Goal: Information Seeking & Learning: Find contact information

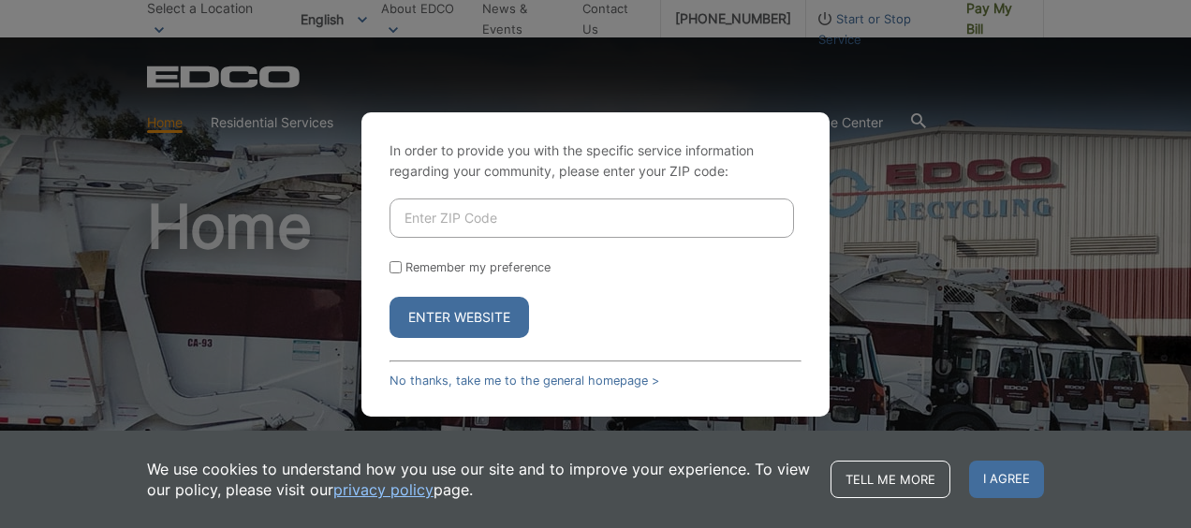
click at [565, 206] on input "Enter ZIP Code" at bounding box center [592, 218] width 405 height 39
paste input "91978"
type input "91978"
click at [434, 316] on button "Enter Website" at bounding box center [460, 317] width 140 height 41
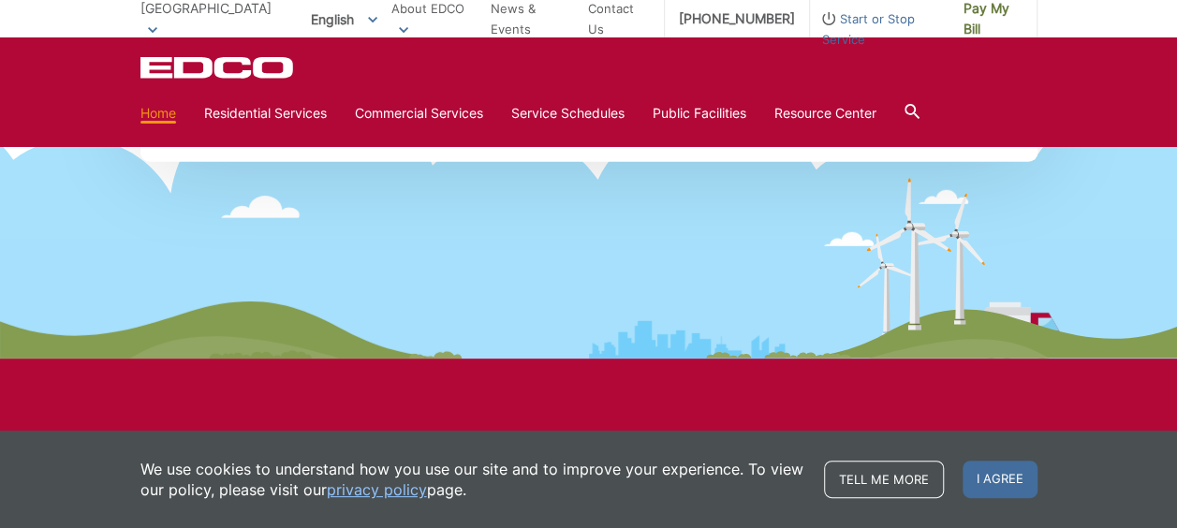
scroll to position [2573, 0]
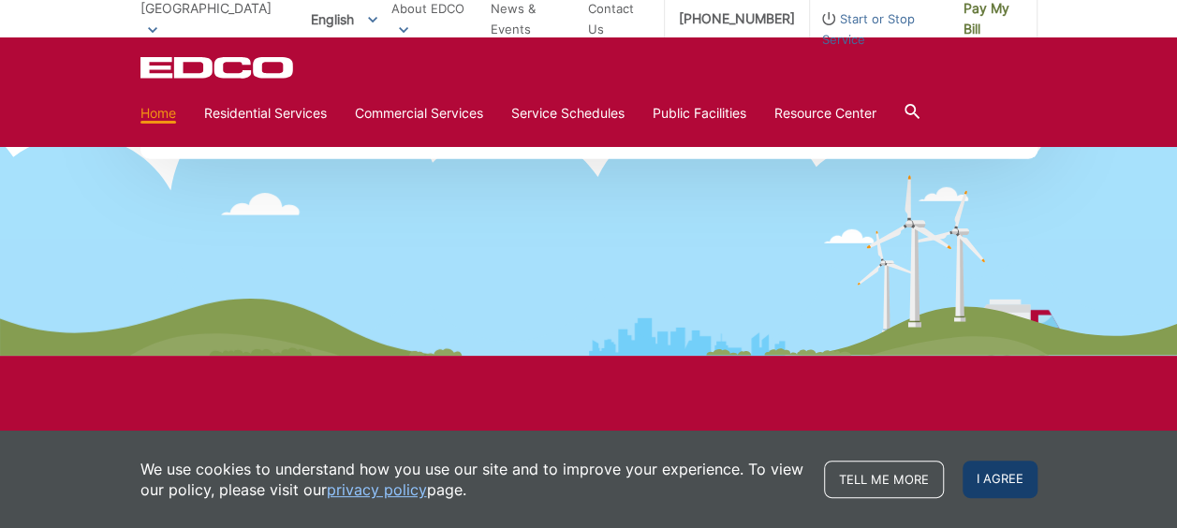
click at [1012, 488] on span "I agree" at bounding box center [1000, 479] width 75 height 37
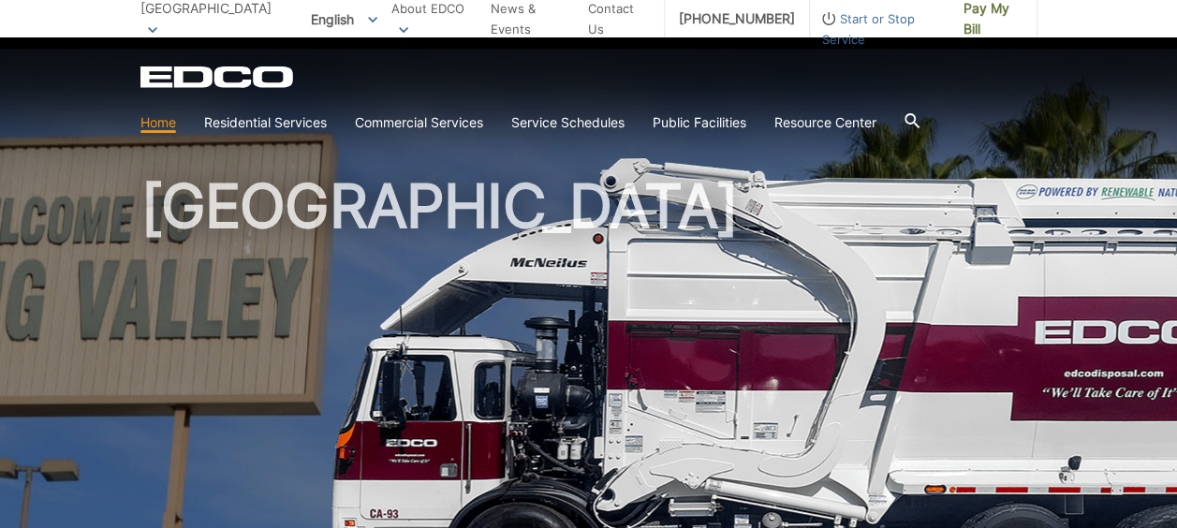
scroll to position [0, 0]
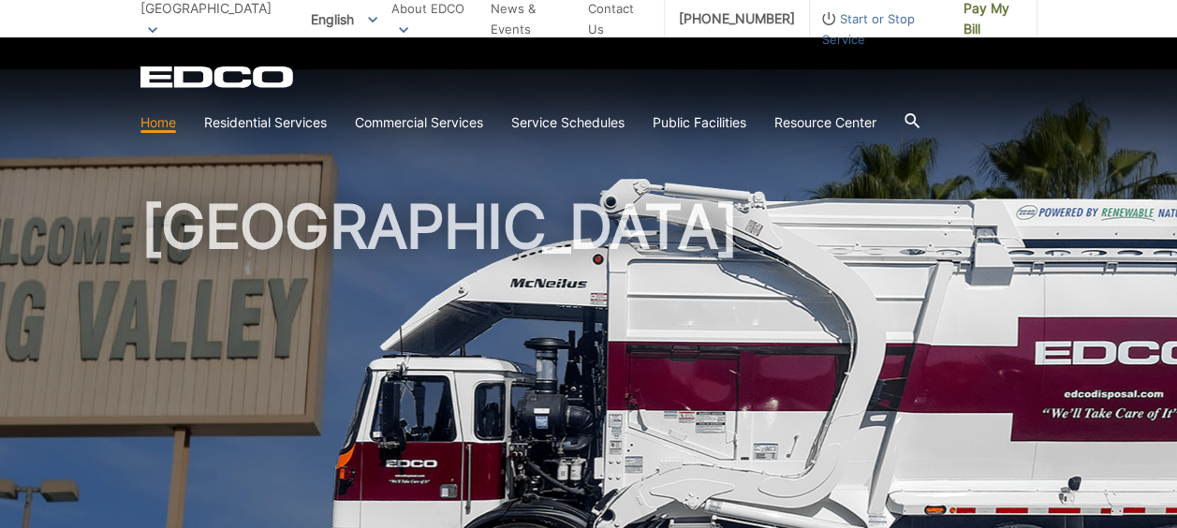
click at [918, 116] on icon at bounding box center [912, 120] width 15 height 15
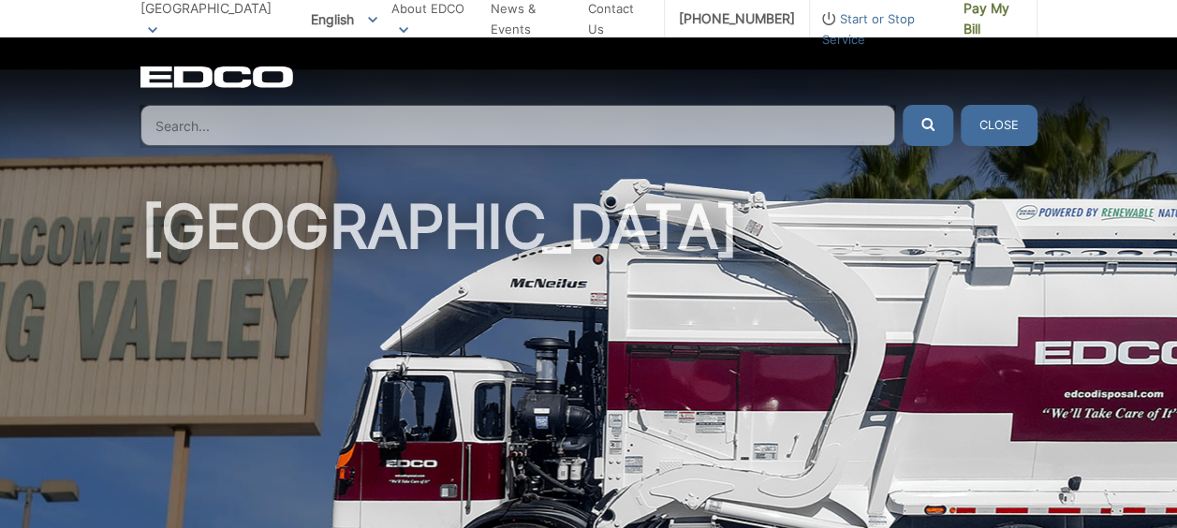
click at [830, 116] on input "Search" at bounding box center [517, 125] width 755 height 41
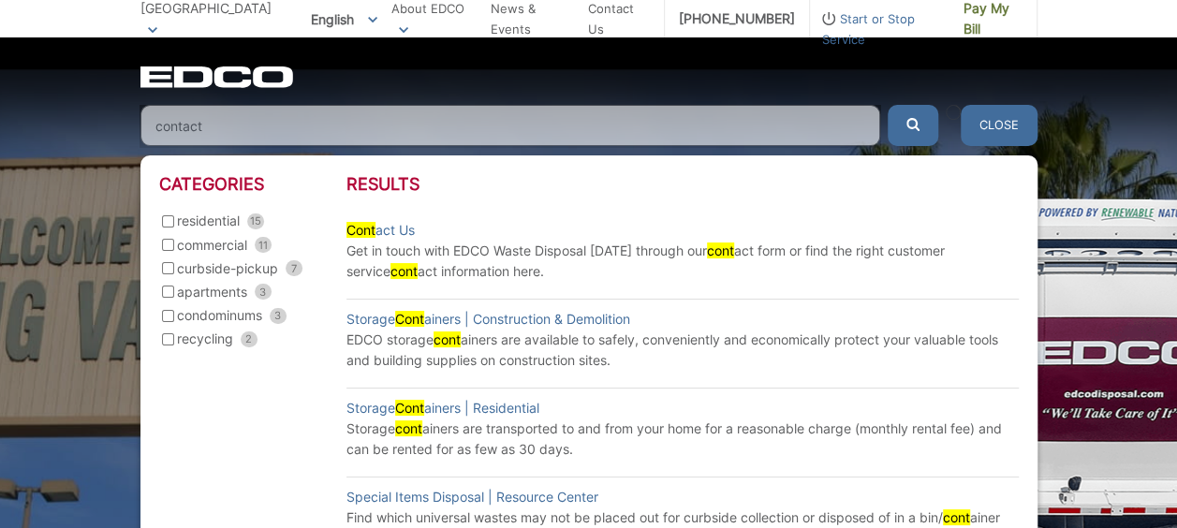
type input "contact"
click at [888, 105] on button "submit" at bounding box center [913, 125] width 51 height 41
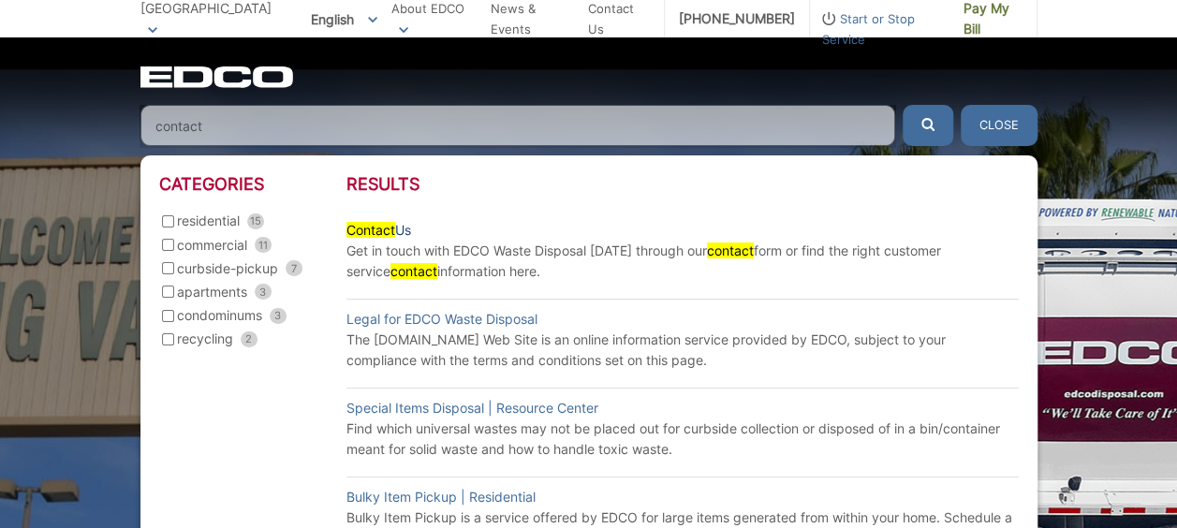
click at [396, 230] on link "Contact Us" at bounding box center [378, 230] width 65 height 21
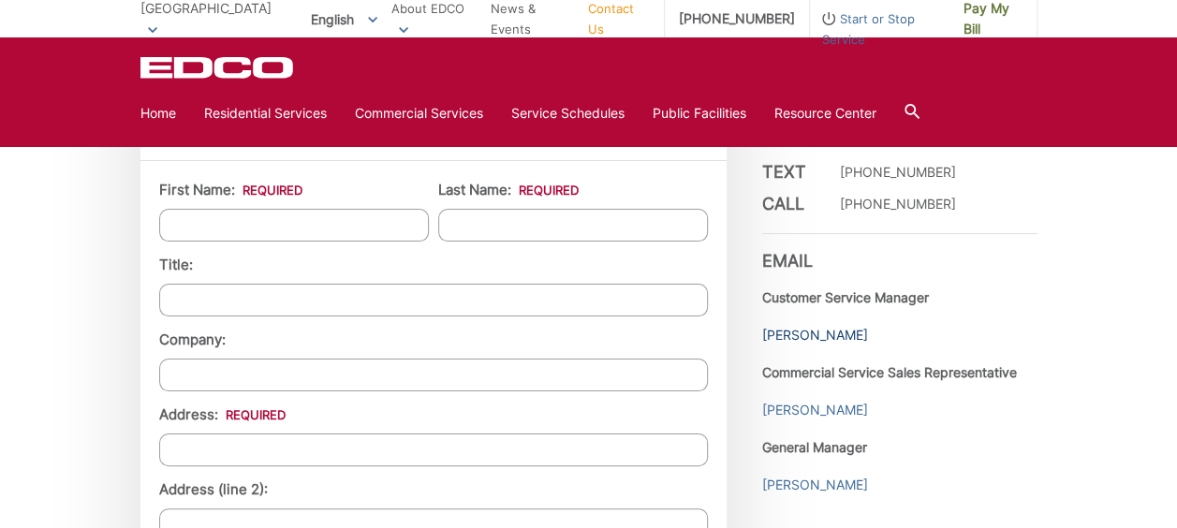
scroll to position [1519, 0]
click at [841, 333] on link "[PERSON_NAME]" at bounding box center [815, 334] width 106 height 21
click at [809, 410] on link "[PERSON_NAME]" at bounding box center [815, 409] width 106 height 21
